Goal: Task Accomplishment & Management: Manage account settings

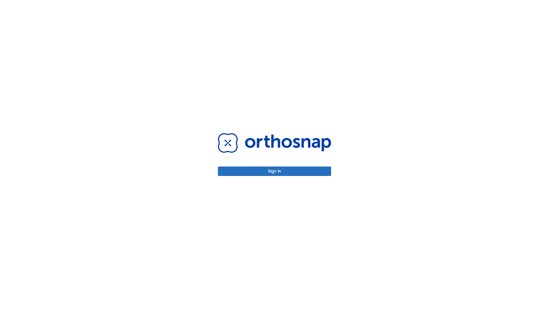
click at [275, 171] on button "Sign in" at bounding box center [274, 171] width 113 height 9
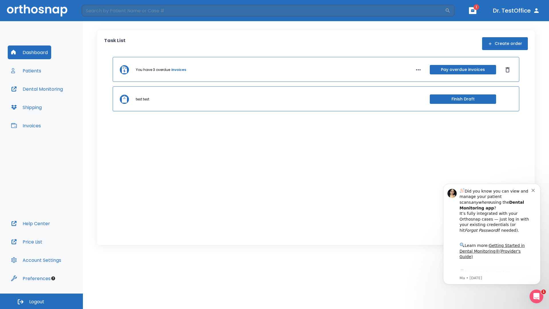
click at [41, 301] on span "Logout" at bounding box center [36, 302] width 15 height 6
